Goal: Task Accomplishment & Management: Find specific page/section

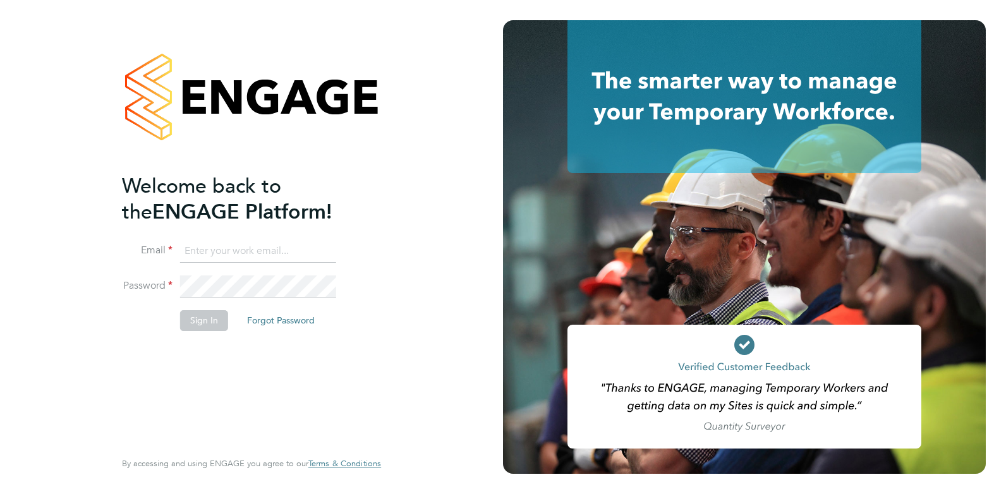
click at [241, 241] on input at bounding box center [258, 251] width 156 height 23
type input "danielclarke@jjfox.com"
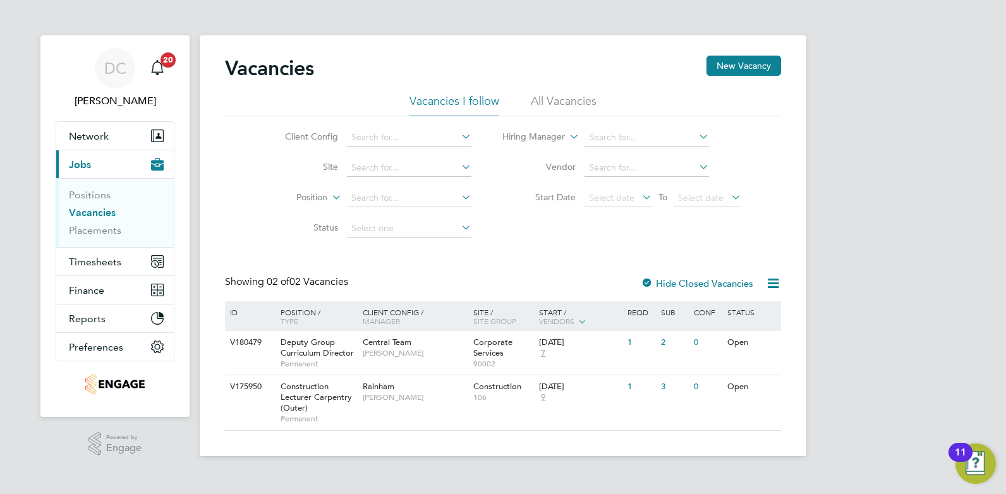
click at [566, 101] on li "All Vacancies" at bounding box center [564, 105] width 66 height 23
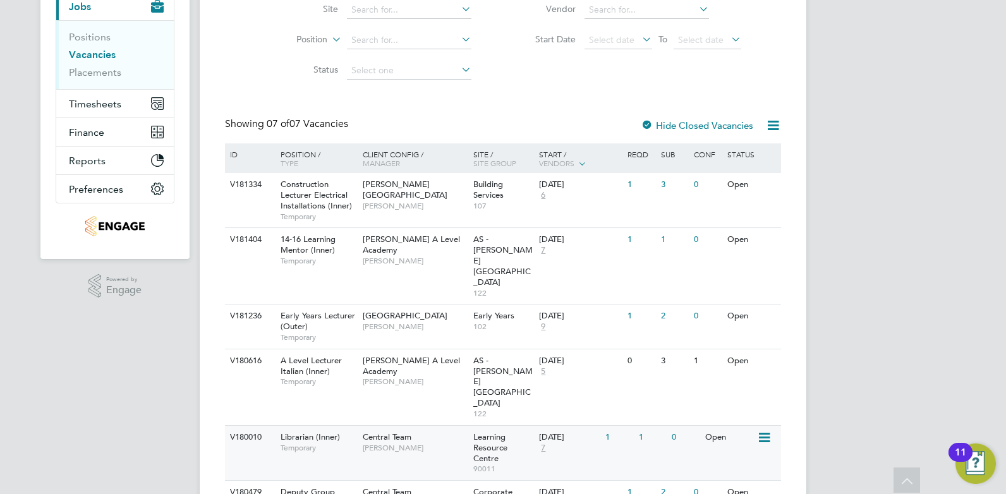
scroll to position [205, 0]
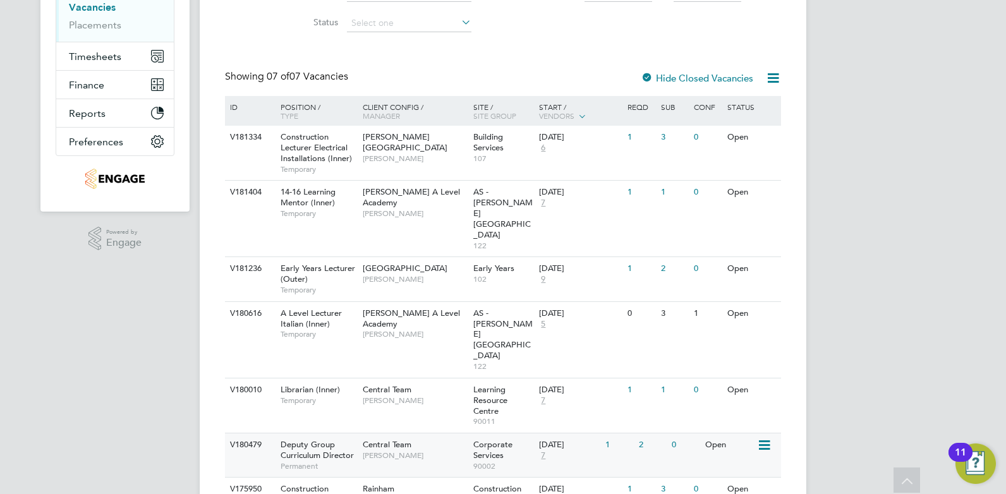
click at [429, 433] on div "V180479 Deputy Group Curriculum Director Permanent Central Team [PERSON_NAME] C…" at bounding box center [503, 455] width 556 height 44
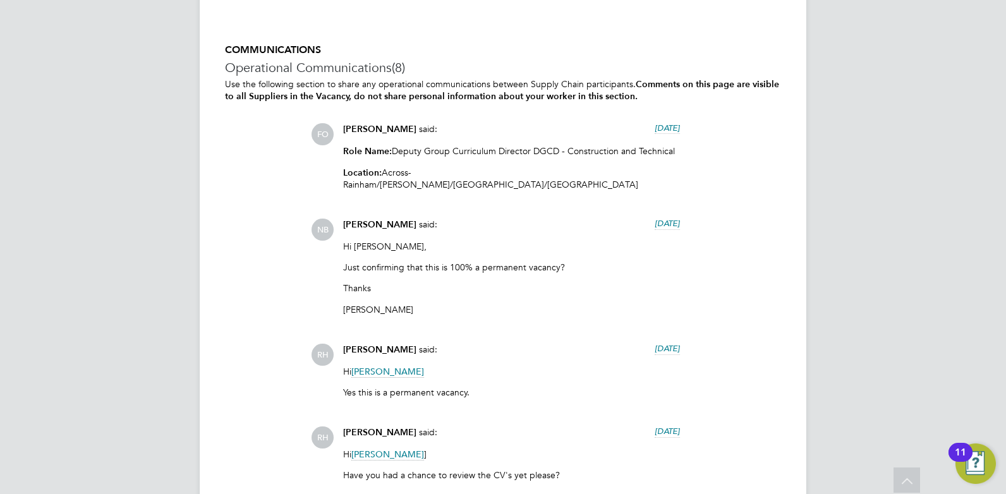
scroll to position [3712, 0]
